Goal: Task Accomplishment & Management: Manage account settings

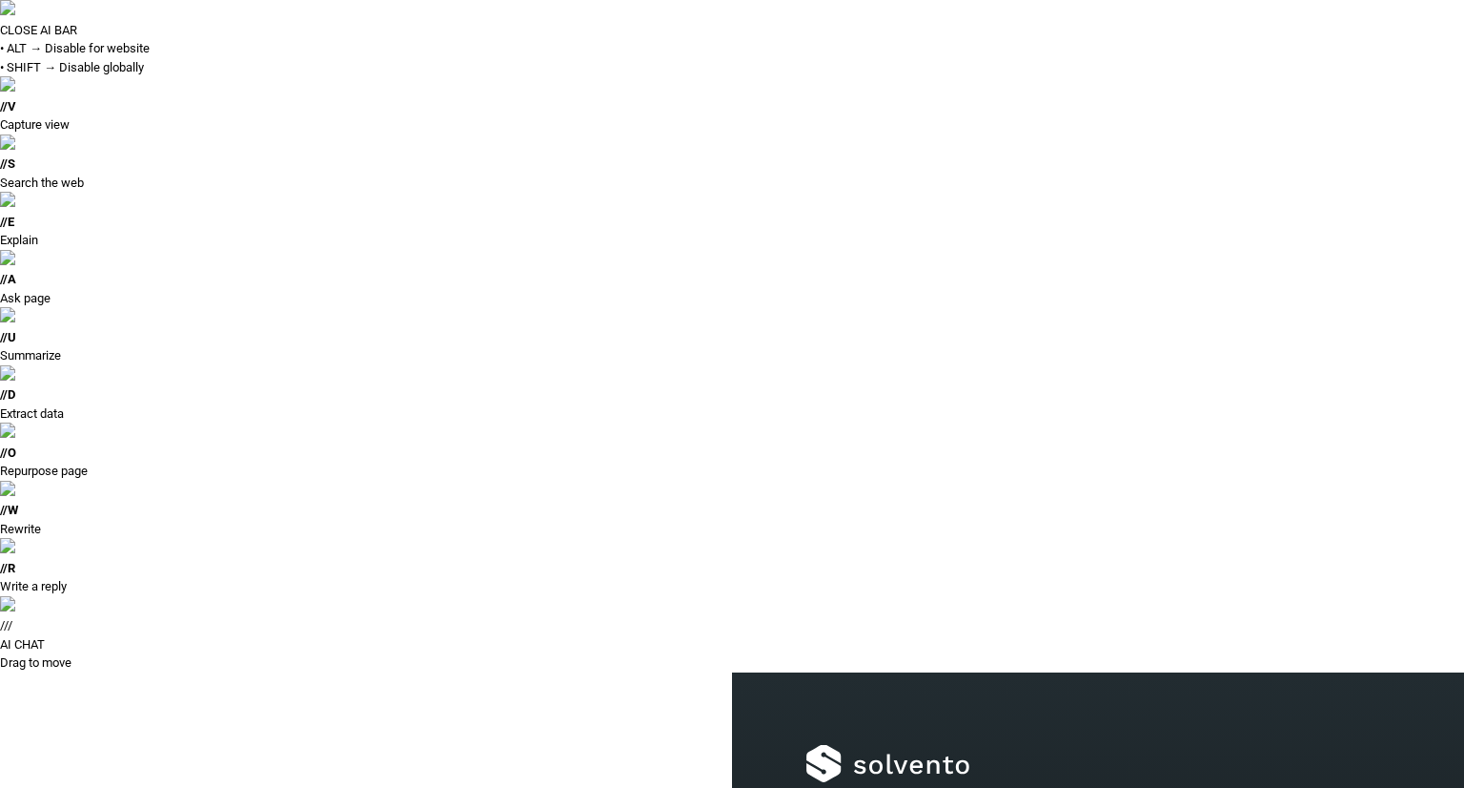
type input "**********"
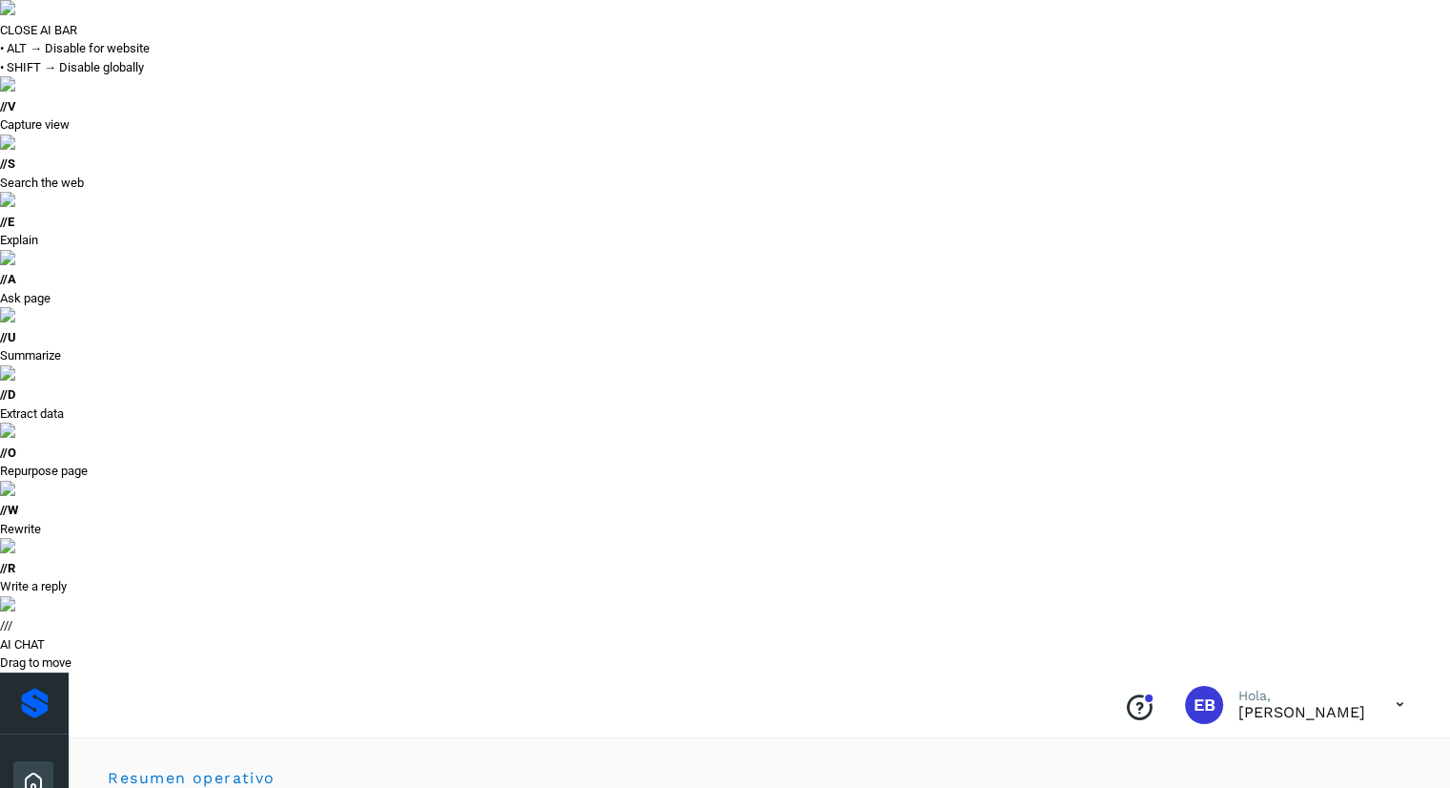
click at [1194, 778] on button "Todas" at bounding box center [1223, 795] width 141 height 35
